Goal: Task Accomplishment & Management: Manage account settings

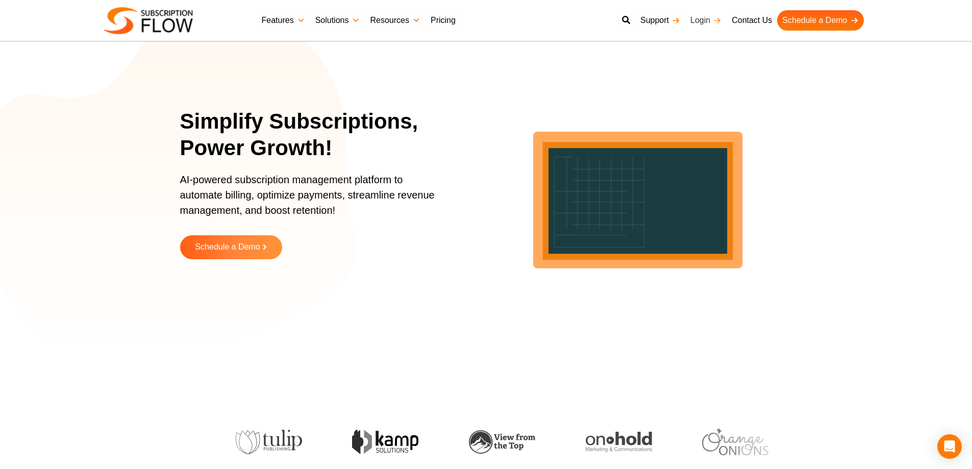
click at [708, 23] on link "Login" at bounding box center [705, 20] width 41 height 20
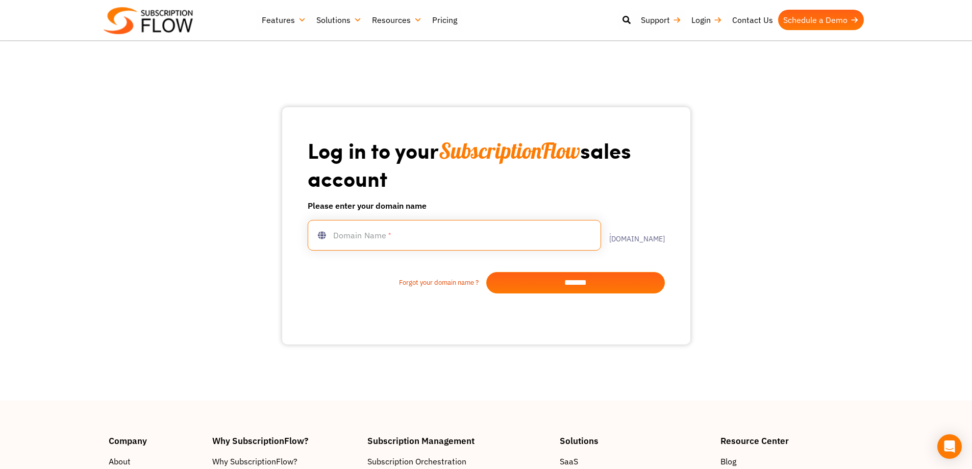
click at [375, 238] on input "text" at bounding box center [454, 235] width 293 height 31
type input "*****"
click at [563, 283] on input "*******" at bounding box center [575, 282] width 179 height 21
